Goal: Use online tool/utility: Utilize a website feature to perform a specific function

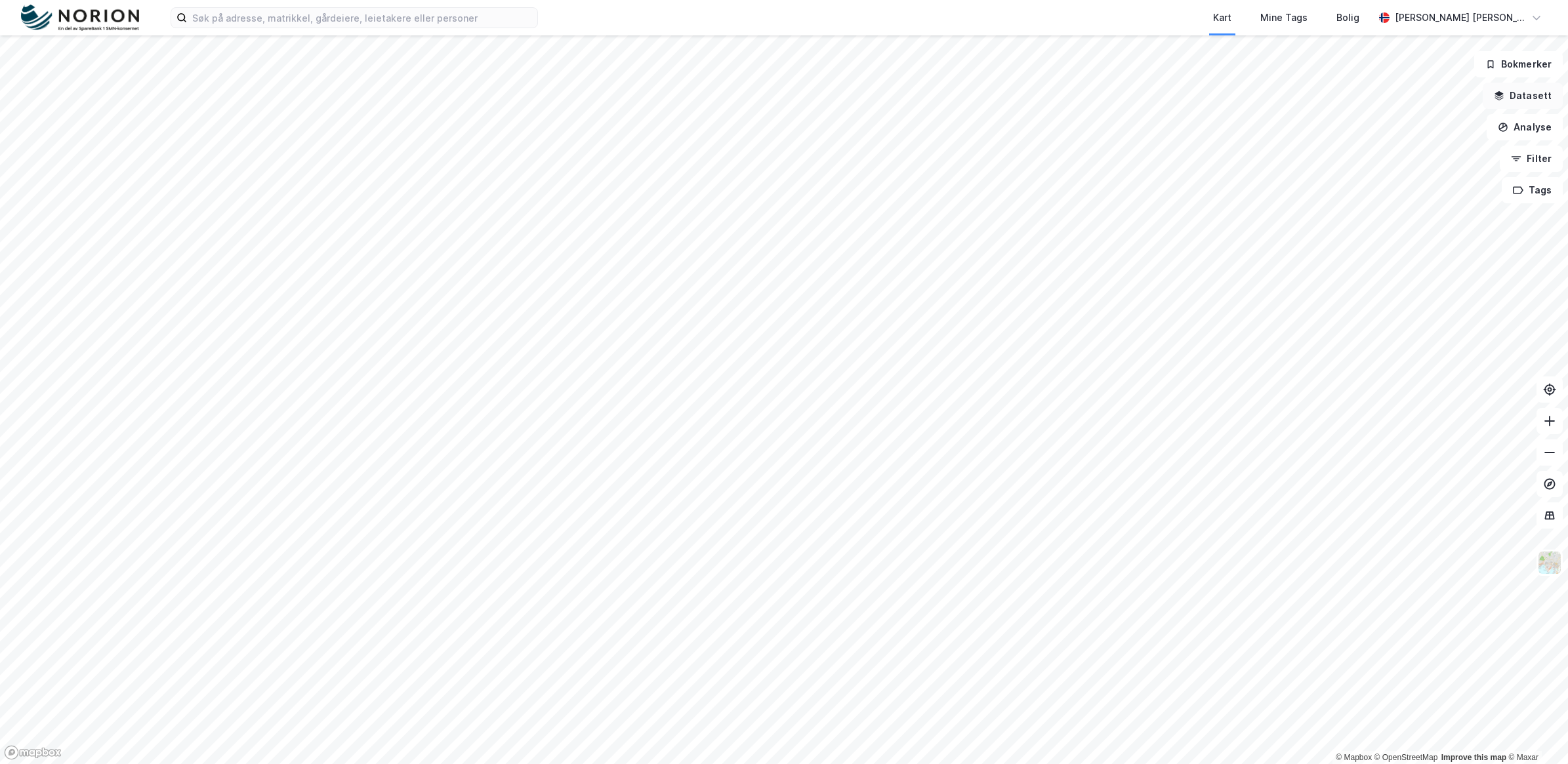
click at [1533, 99] on button "Datasett" at bounding box center [1522, 96] width 80 height 26
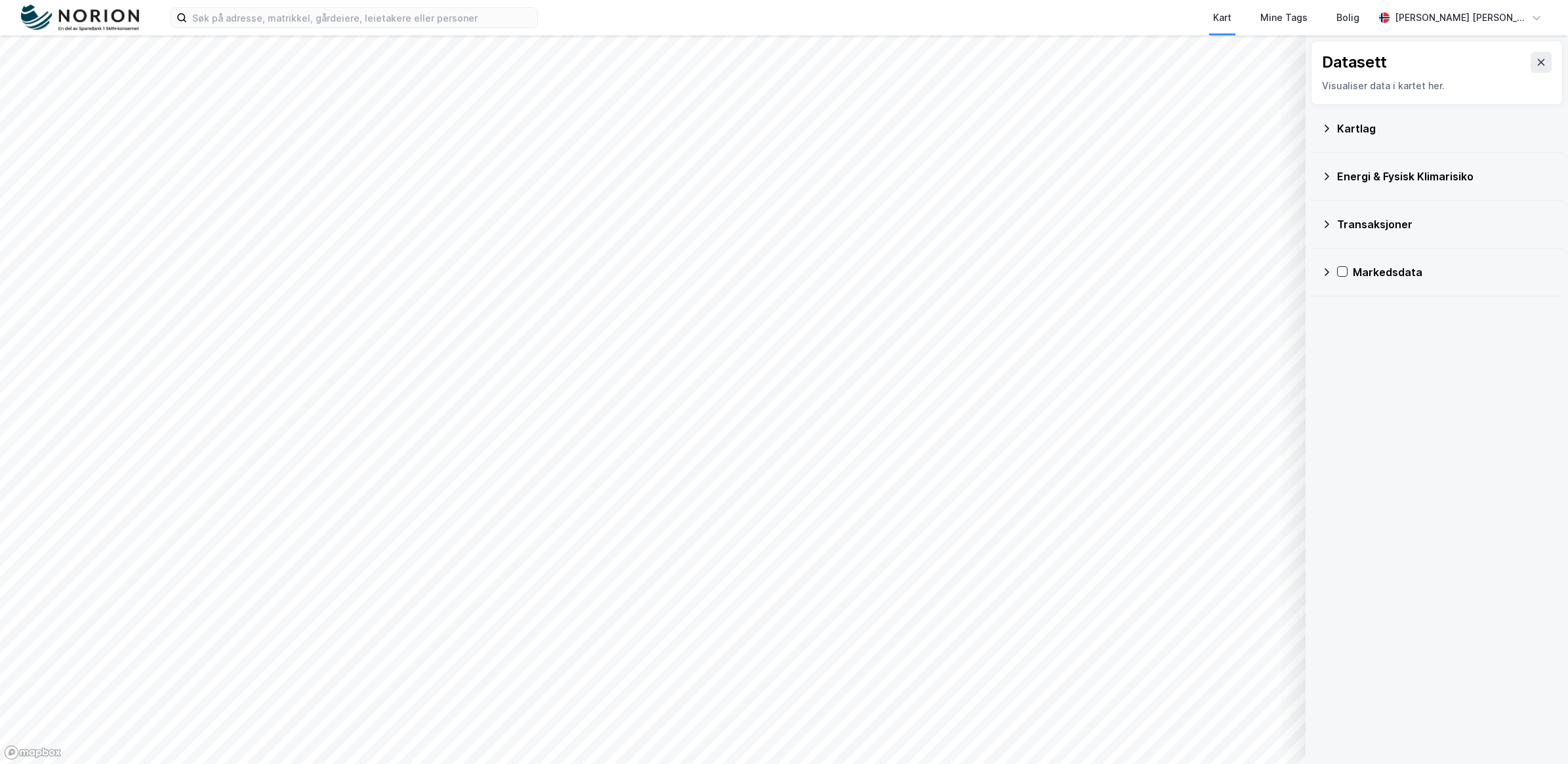
click at [1329, 131] on icon at bounding box center [1326, 128] width 10 height 10
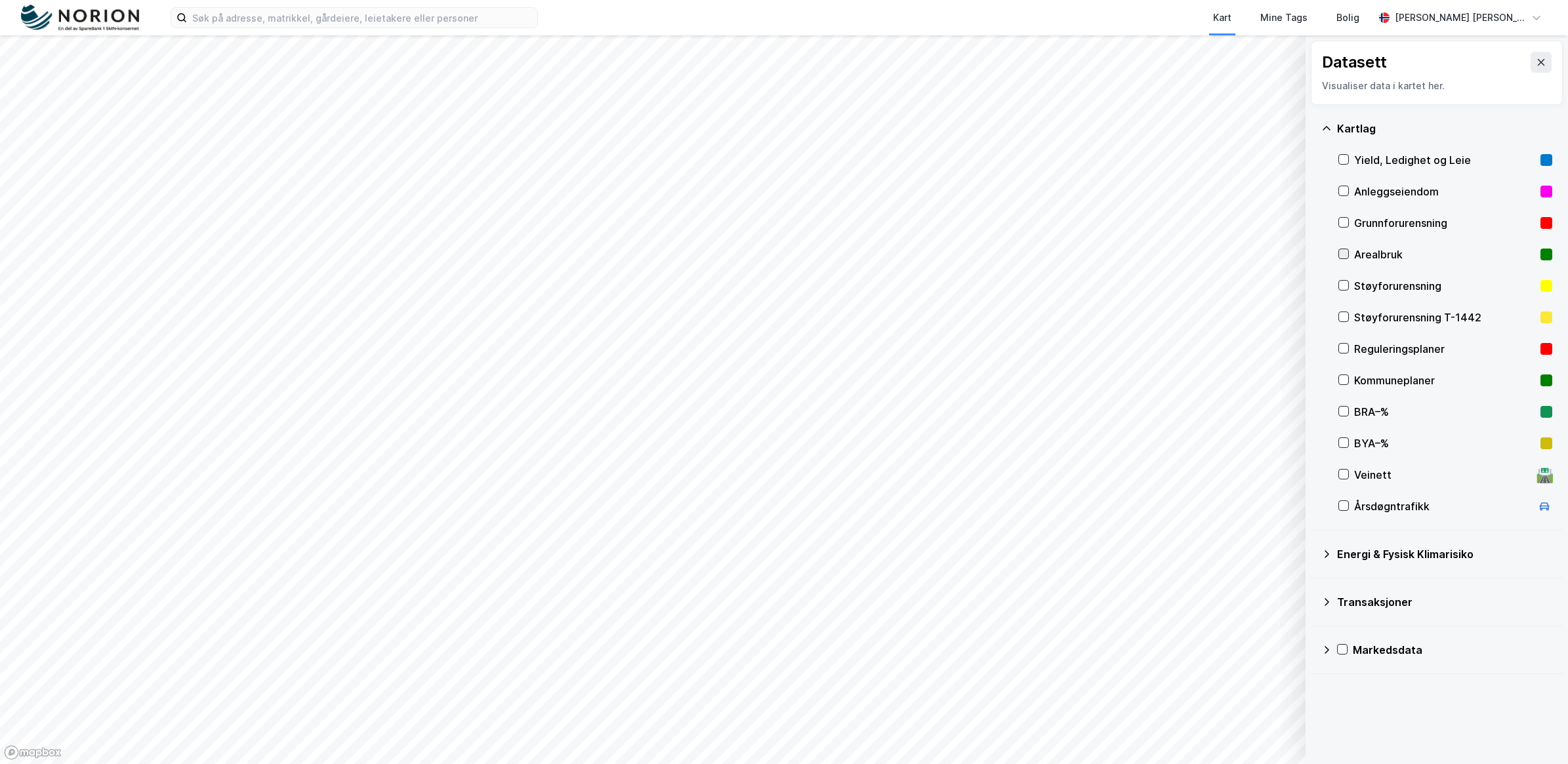
click at [1346, 255] on icon at bounding box center [1343, 254] width 9 height 9
click at [1345, 250] on icon at bounding box center [1343, 254] width 9 height 9
click at [1345, 348] on icon at bounding box center [1344, 348] width 7 height 4
click at [1530, 67] on button at bounding box center [1540, 62] width 21 height 21
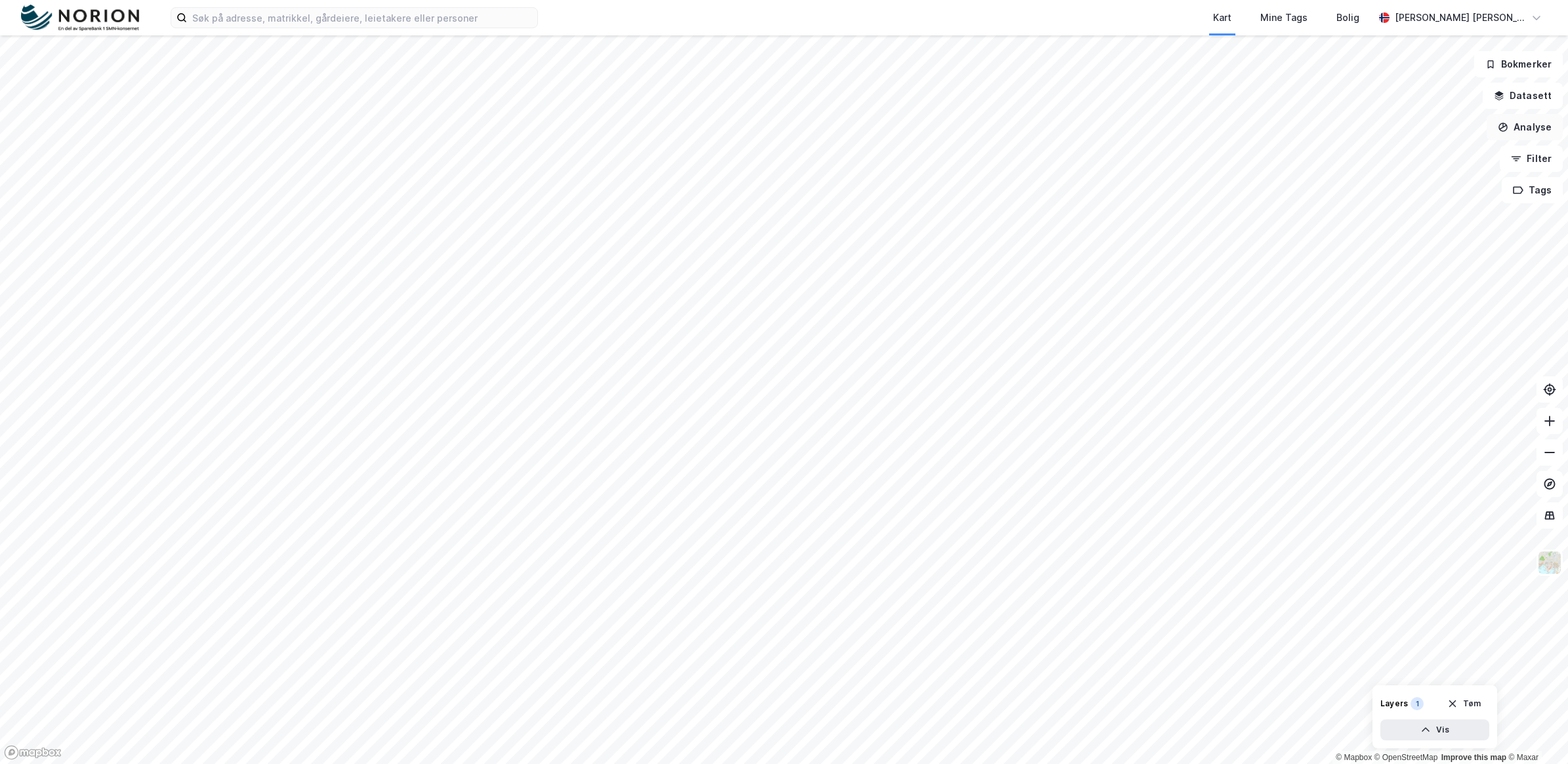
click at [1522, 132] on button "Analyse" at bounding box center [1524, 127] width 76 height 26
click at [1398, 156] on div "Tegn område" at bounding box center [1410, 155] width 114 height 11
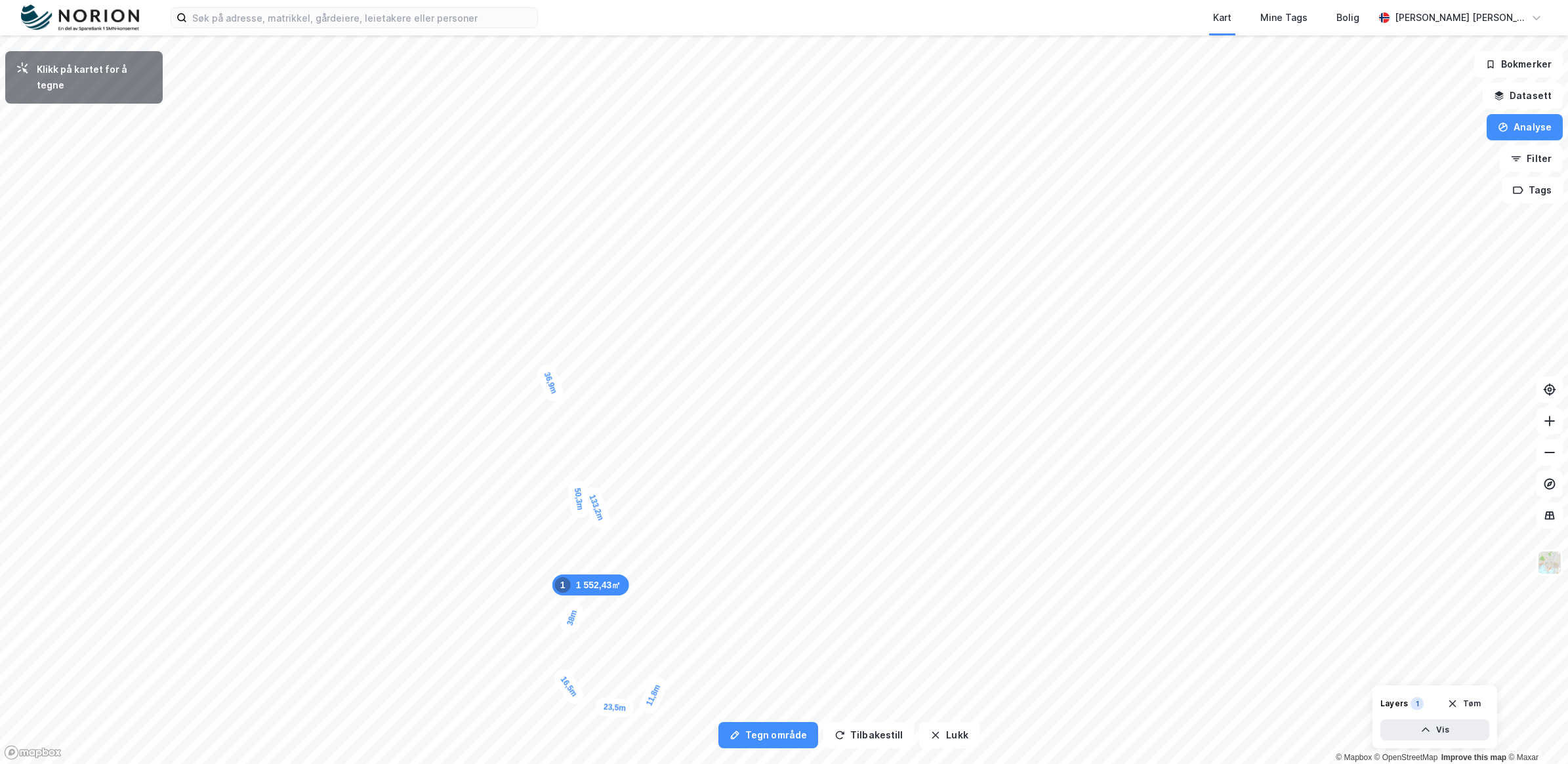
click at [660, 680] on div "11,8m" at bounding box center [653, 695] width 33 height 42
click at [657, 646] on div "11,7m" at bounding box center [659, 665] width 22 height 40
click at [641, 613] on div "12,4m" at bounding box center [649, 629] width 33 height 42
click at [656, 468] on div "14,2m" at bounding box center [657, 487] width 19 height 38
click at [596, 425] on div "6,8m" at bounding box center [604, 428] width 38 height 29
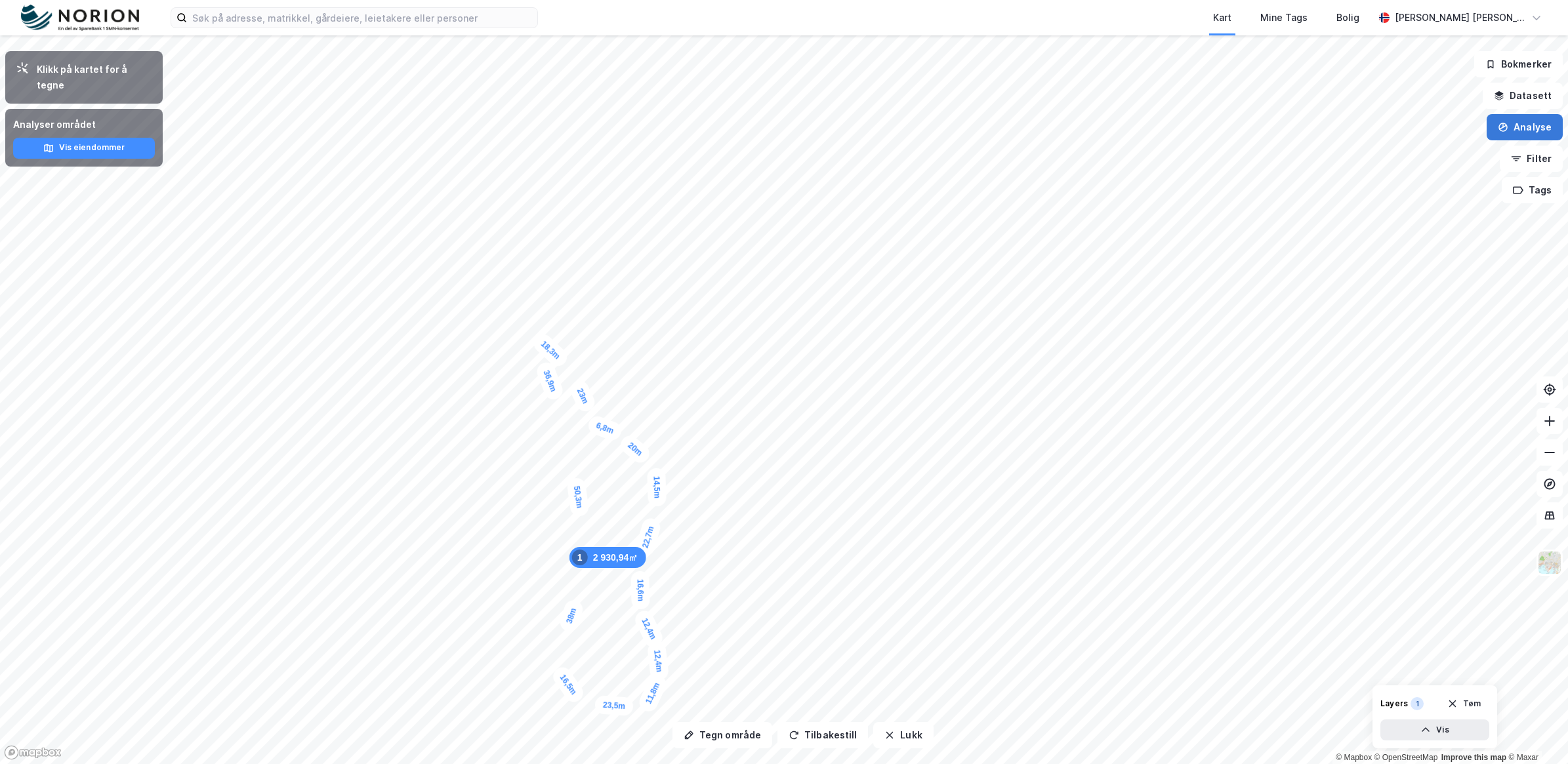
click at [1532, 128] on button "Analyse" at bounding box center [1524, 127] width 76 height 26
click at [1397, 151] on div "Tegn område" at bounding box center [1410, 155] width 114 height 11
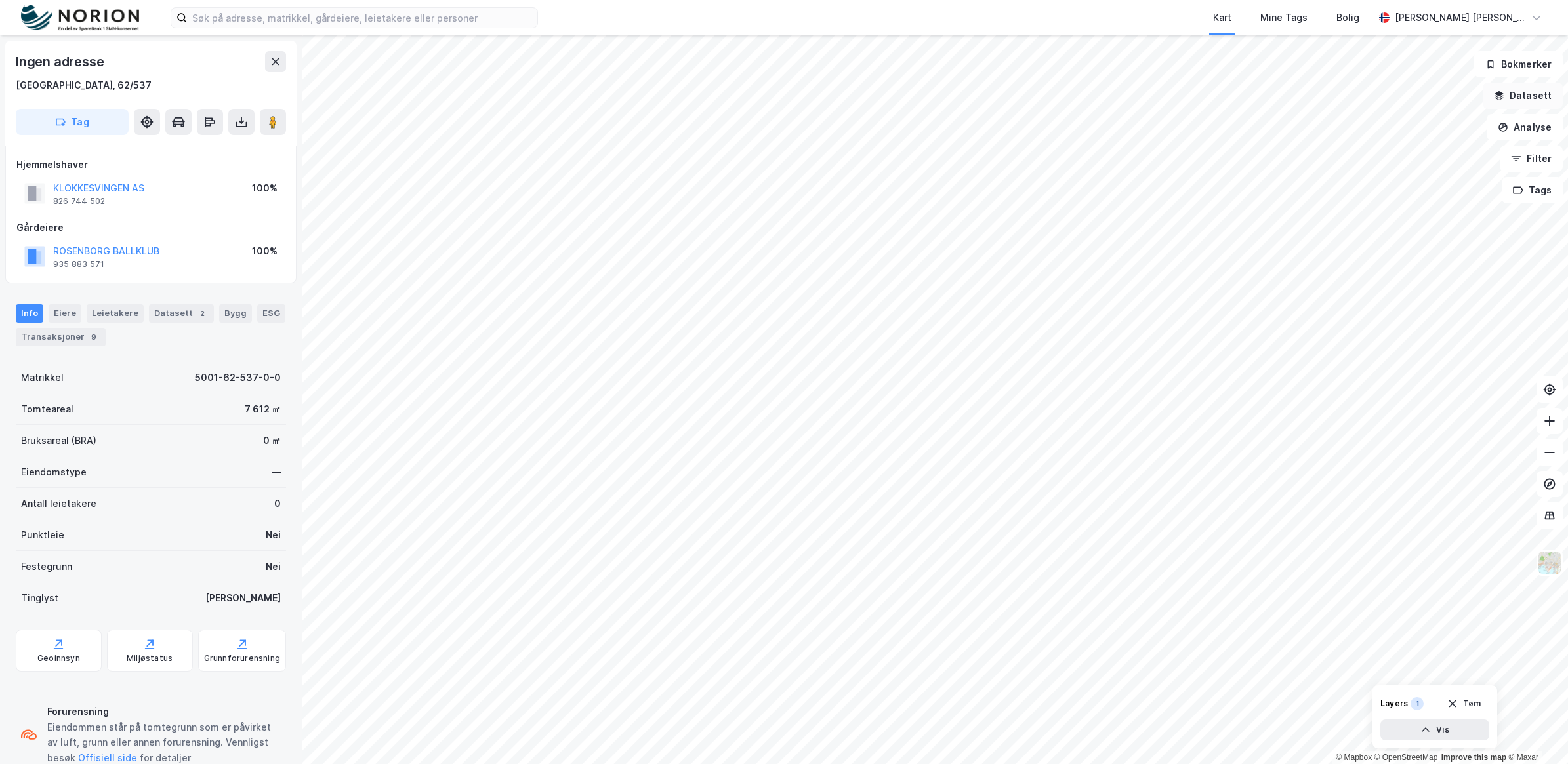
click at [1502, 96] on icon "button" at bounding box center [1499, 94] width 9 height 5
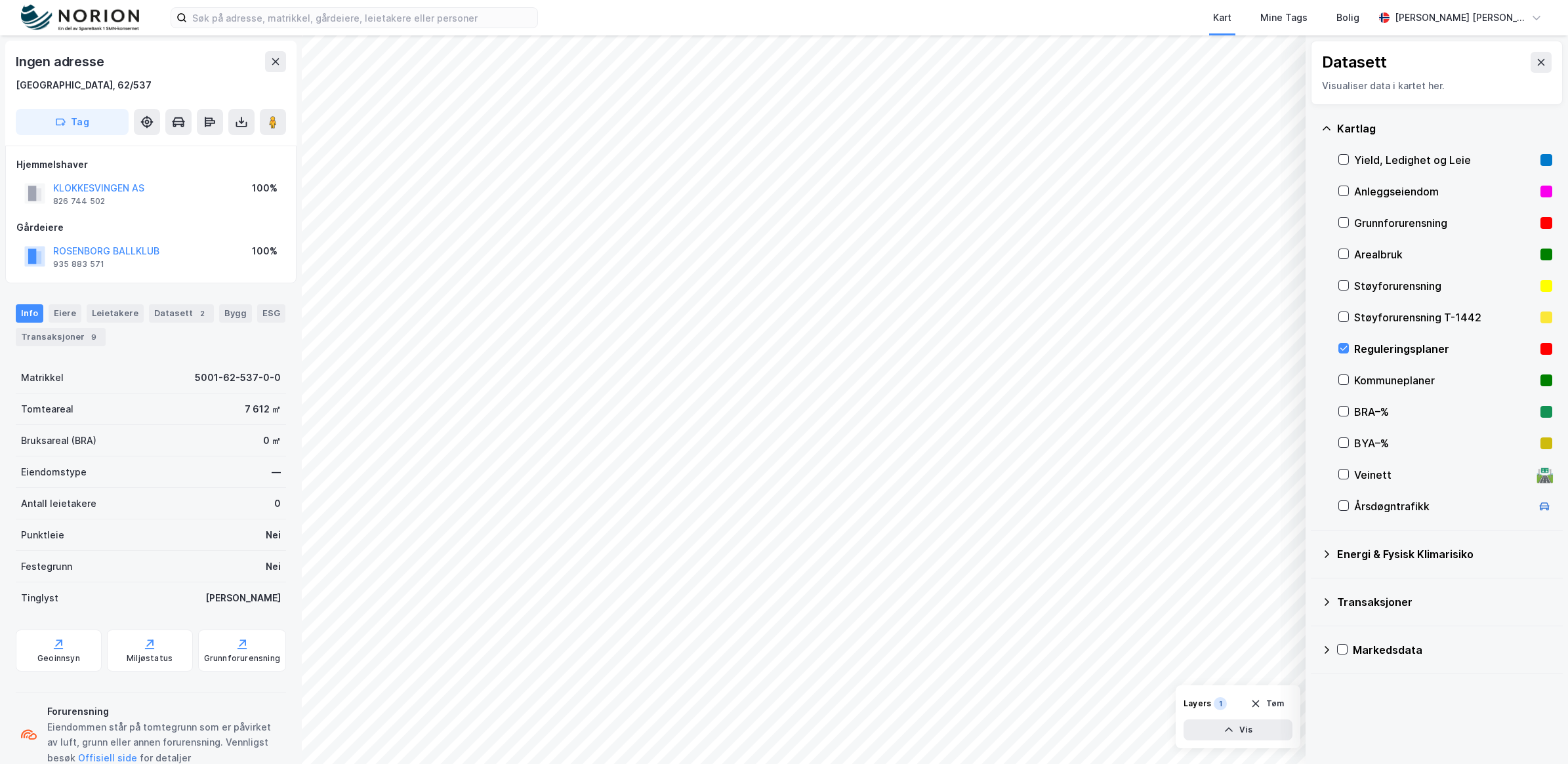
click at [1535, 59] on icon at bounding box center [1540, 62] width 10 height 10
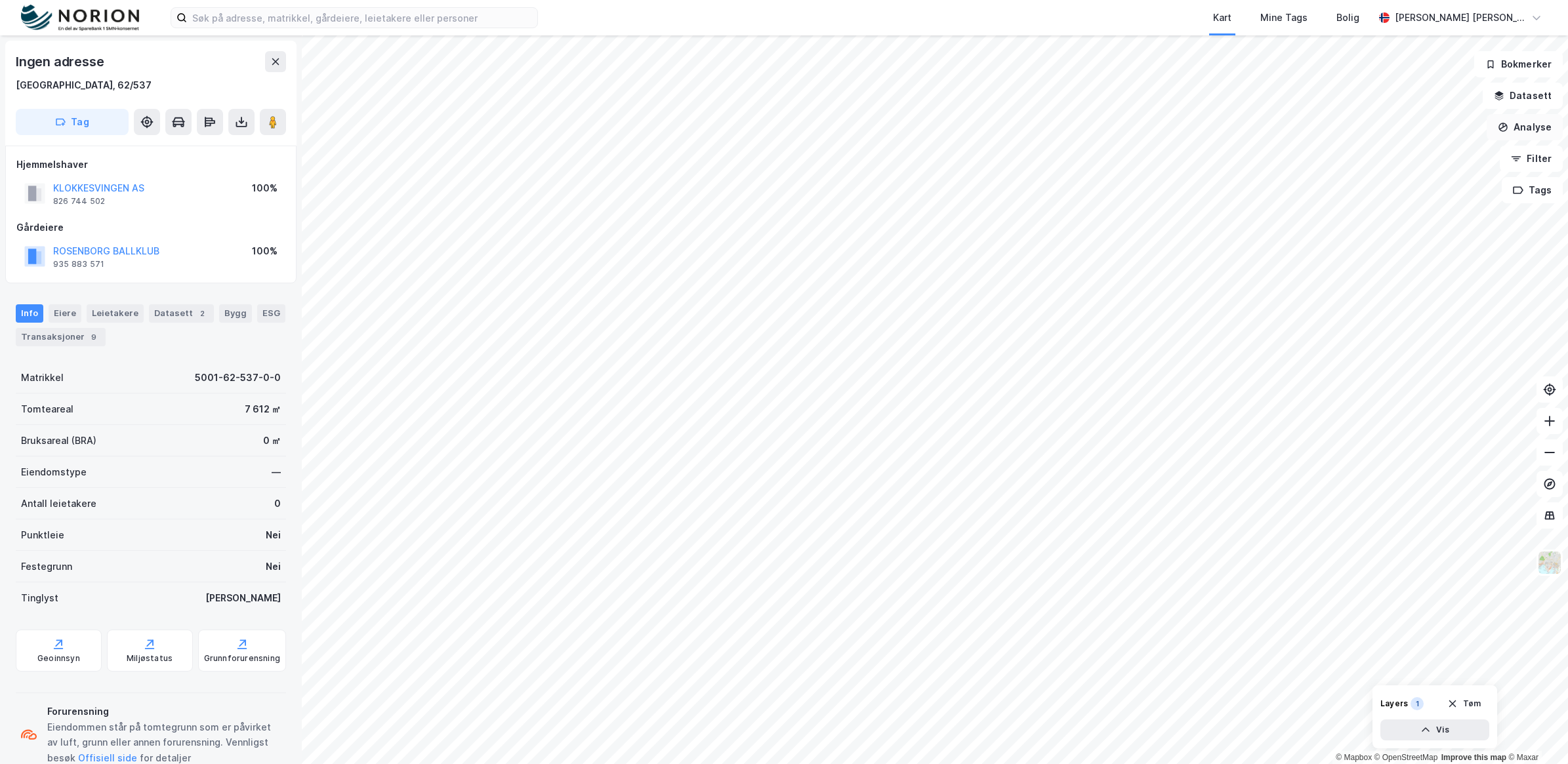
click at [1529, 128] on button "Analyse" at bounding box center [1524, 127] width 76 height 26
click at [1411, 160] on div "Tegn område" at bounding box center [1410, 155] width 114 height 11
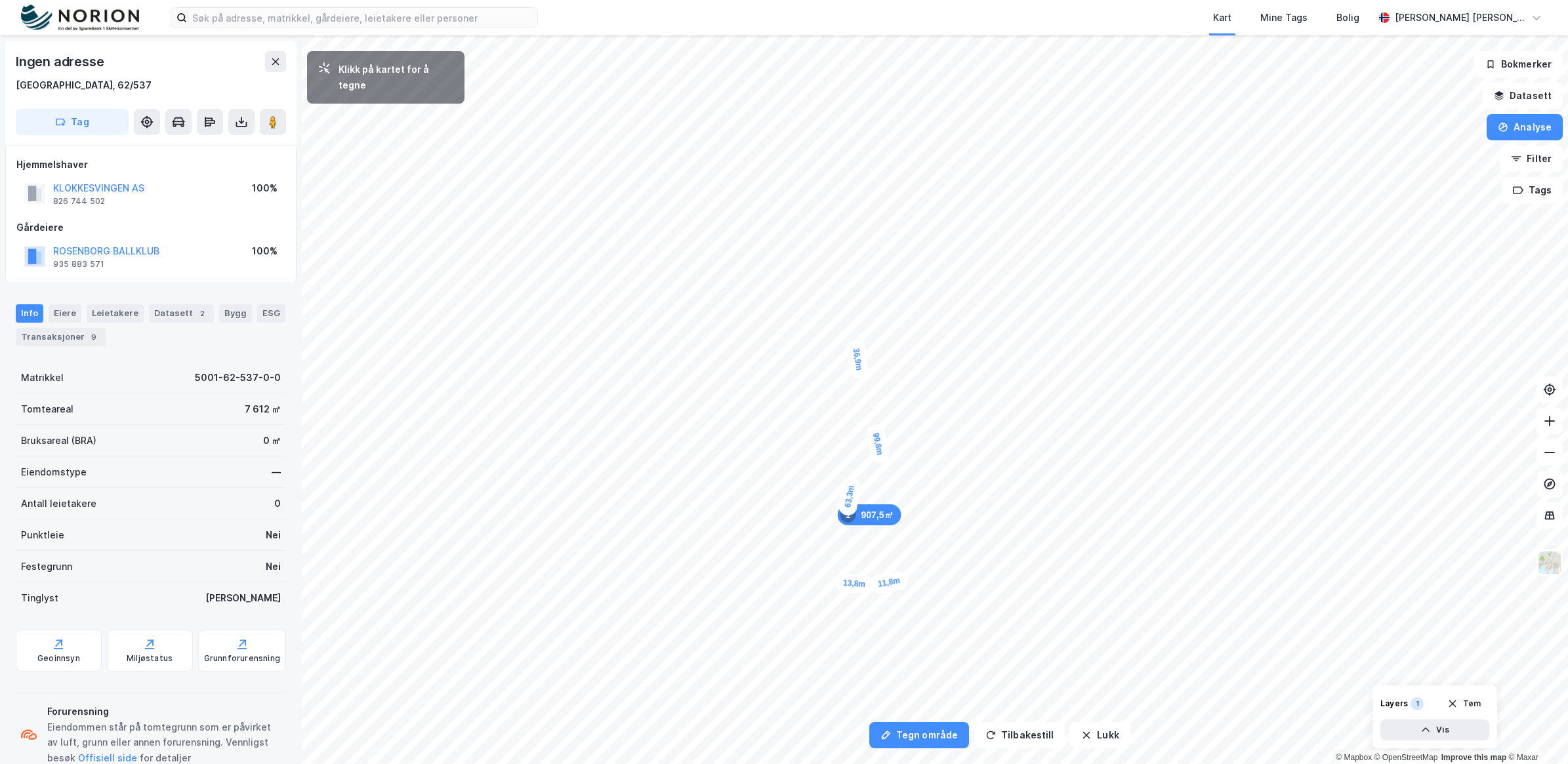
click at [906, 578] on div "11,8m" at bounding box center [889, 583] width 41 height 25
click at [913, 548] on div "11,6m" at bounding box center [909, 563] width 28 height 41
click at [895, 464] on div "11,2m" at bounding box center [895, 480] width 20 height 38
